Goal: Task Accomplishment & Management: Manage account settings

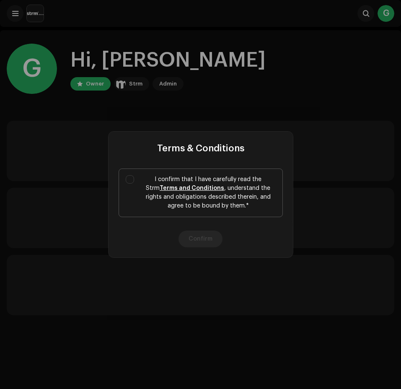
click at [148, 185] on p "I confirm that I have carefully read the Strm Terms and Conditions , understand…" at bounding box center [208, 192] width 135 height 35
click at [134, 184] on input "I confirm that I have carefully read the Strm Terms and Conditions , understand…" at bounding box center [130, 179] width 8 height 8
checkbox input "true"
drag, startPoint x: 203, startPoint y: 230, endPoint x: 204, endPoint y: 238, distance: 7.7
click at [202, 231] on div "Confirm" at bounding box center [201, 239] width 185 height 37
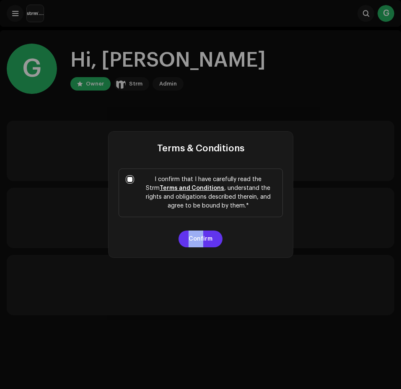
click at [205, 240] on button "Confirm" at bounding box center [201, 239] width 44 height 17
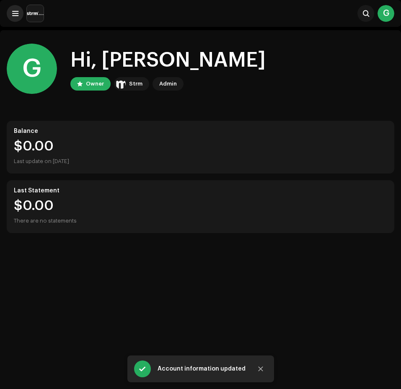
click at [22, 18] on button at bounding box center [15, 13] width 17 height 17
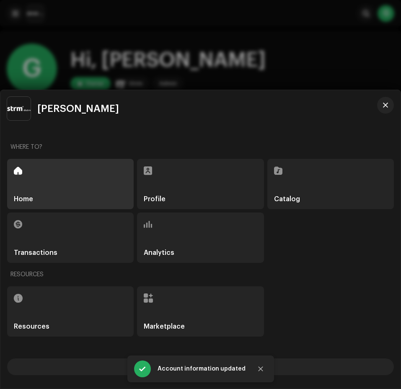
click at [190, 193] on div "Profile" at bounding box center [200, 184] width 127 height 50
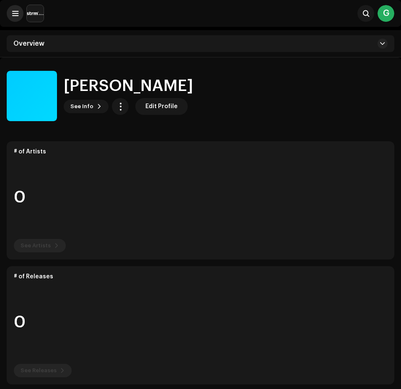
click at [14, 16] on span at bounding box center [15, 13] width 6 height 7
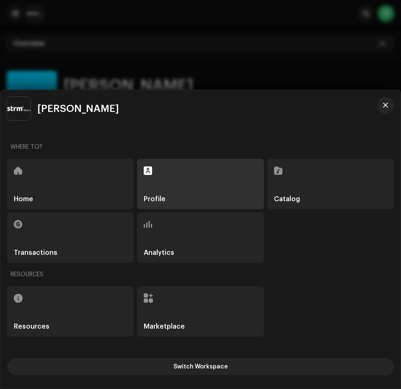
click at [323, 185] on div "Catalog" at bounding box center [331, 184] width 127 height 50
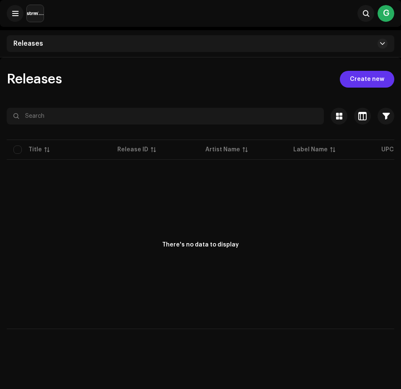
click at [383, 81] on span "Create new" at bounding box center [367, 79] width 34 height 17
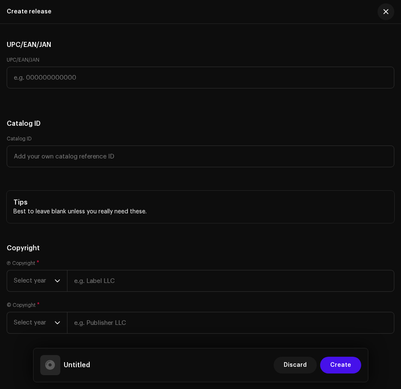
scroll to position [1786, 0]
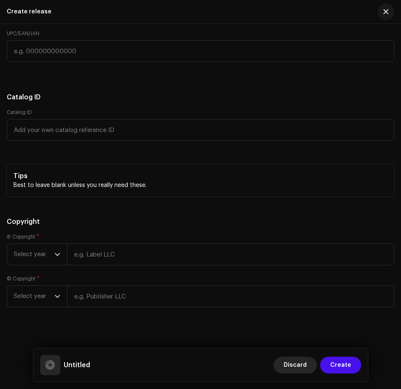
click at [307, 370] on span "Discard" at bounding box center [295, 365] width 23 height 17
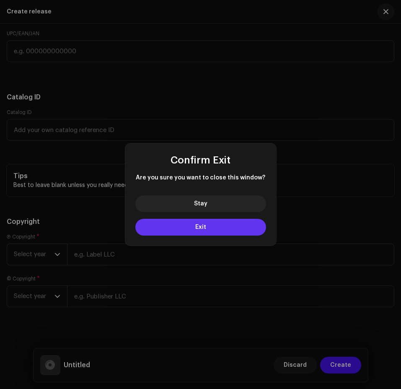
click at [250, 224] on button "Exit" at bounding box center [200, 227] width 131 height 17
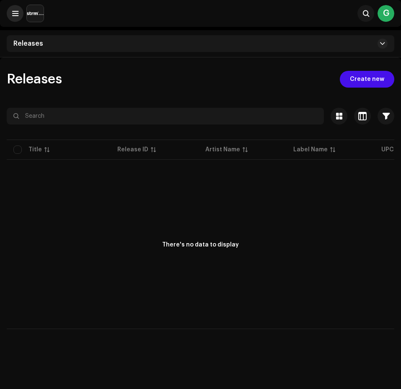
click at [10, 13] on button at bounding box center [15, 13] width 17 height 17
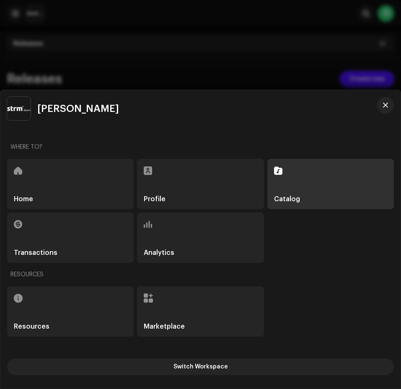
click at [80, 244] on div "Transactions" at bounding box center [70, 238] width 127 height 50
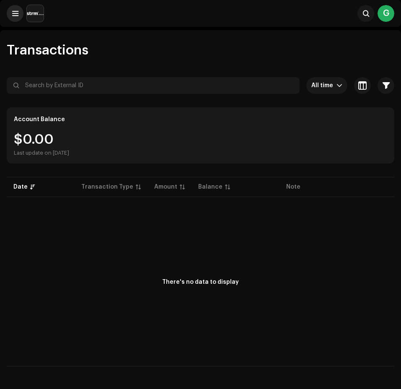
click at [19, 14] on button at bounding box center [15, 13] width 17 height 17
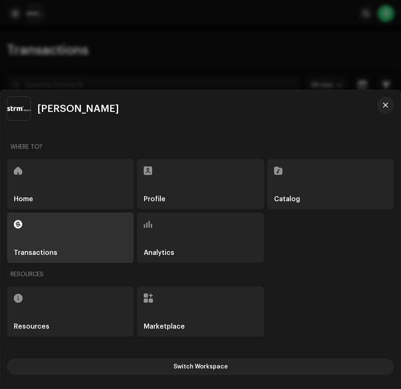
click at [164, 245] on div "Analytics" at bounding box center [200, 238] width 127 height 50
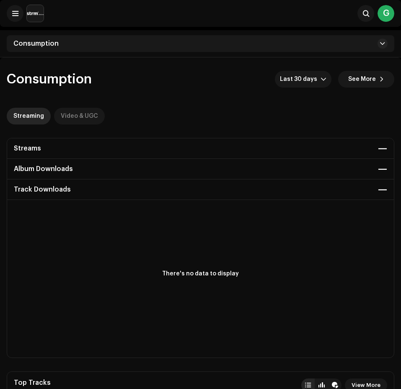
click at [90, 119] on div "Video & UGC" at bounding box center [79, 116] width 37 height 17
